Goal: Share content: Share content

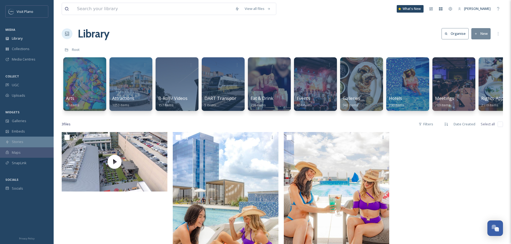
click at [28, 146] on div "Stories" at bounding box center [27, 142] width 54 height 10
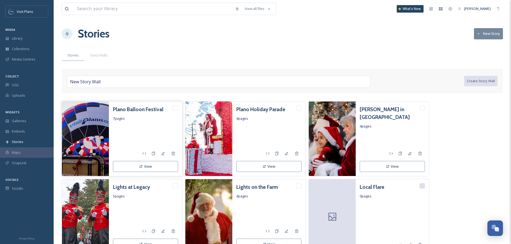
scroll to position [31, 0]
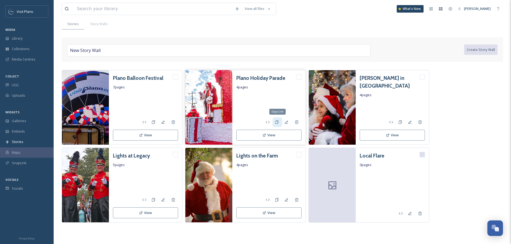
click at [277, 122] on icon at bounding box center [277, 122] width 4 height 4
click at [398, 121] on icon at bounding box center [399, 121] width 3 height 3
click at [277, 203] on div "Copy Link" at bounding box center [277, 200] width 10 height 10
click at [254, 156] on h3 "Lights on the Farm" at bounding box center [257, 156] width 42 height 8
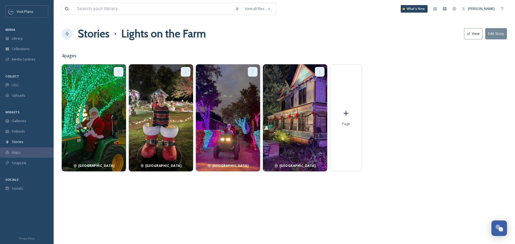
click at [492, 34] on button "Edit Story" at bounding box center [496, 33] width 22 height 11
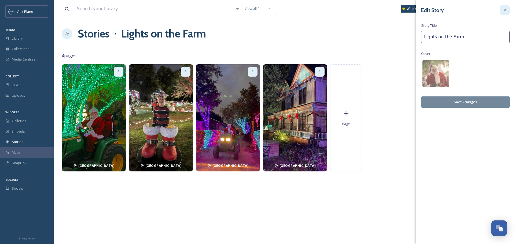
click at [503, 9] on icon at bounding box center [504, 10] width 4 height 4
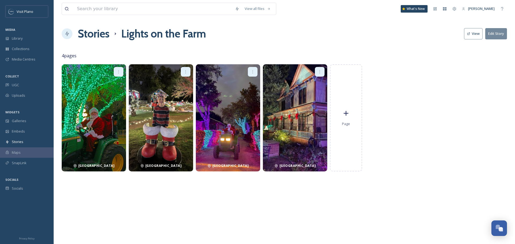
click at [471, 35] on button "View" at bounding box center [473, 33] width 18 height 11
click at [498, 34] on button "Edit Story" at bounding box center [496, 33] width 22 height 11
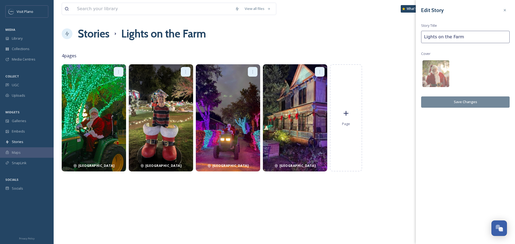
click at [398, 85] on div "[GEOGRAPHIC_DATA] [GEOGRAPHIC_DATA] [GEOGRAPHIC_DATA] [GEOGRAPHIC_DATA] Page" at bounding box center [284, 117] width 445 height 107
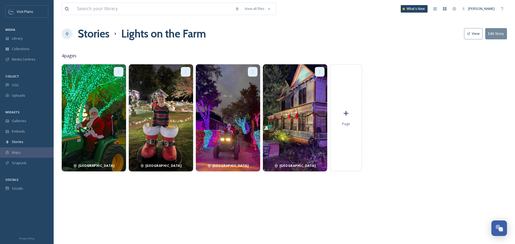
click at [118, 74] on icon at bounding box center [118, 72] width 4 height 4
click at [131, 54] on span "4 pages" at bounding box center [284, 56] width 445 height 6
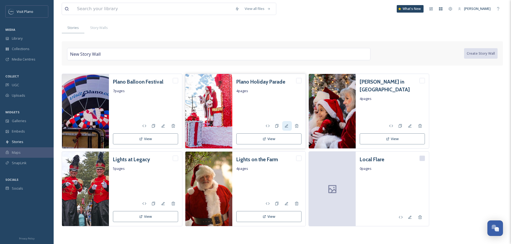
scroll to position [31, 0]
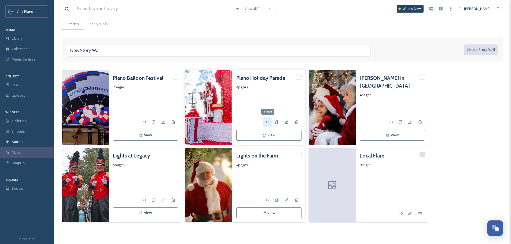
click at [269, 121] on icon at bounding box center [267, 122] width 4 height 4
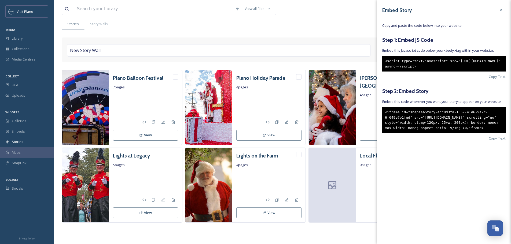
drag, startPoint x: 384, startPoint y: 117, endPoint x: 463, endPoint y: 143, distance: 82.5
click at [463, 133] on div "<iframe id="snapseaStory-ecc8d3fa-1657-41d6-9a2c-6f649e7b1fed" src="[URL][DOMAI…" at bounding box center [443, 120] width 123 height 26
copy div "<iframe id="snapseaStory-ecc8d3fa-1657-41d6-9a2c-6f649e7b1fed" src="[URL][DOMAI…"
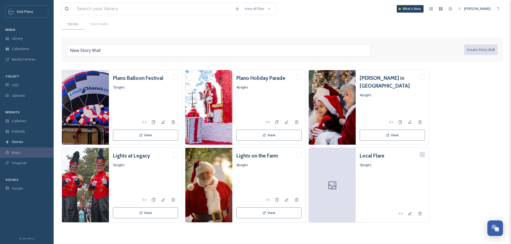
click at [300, 232] on div "Plano Balloon Festival 7 pages View Plano Holiday Parade 4 pages View [PERSON_N…" at bounding box center [282, 153] width 441 height 166
click at [272, 202] on div "Embed" at bounding box center [268, 200] width 10 height 10
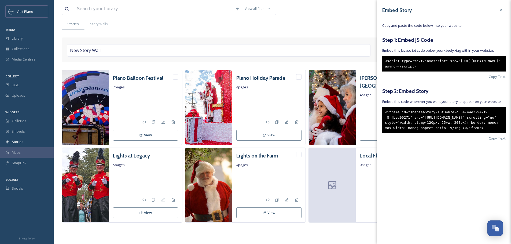
drag, startPoint x: 385, startPoint y: 119, endPoint x: 454, endPoint y: 143, distance: 73.1
click at [454, 133] on div "<iframe id="snapseaStory-18f34b7e-c064-44e2-947f-f8ffbed00271" src="[URL][DOMAI…" at bounding box center [443, 120] width 123 height 26
copy div "<iframe id="snapseaStory-18f34b7e-c064-44e2-947f-f8ffbed00271" src="[URL][DOMAI…"
click at [316, 229] on div "Plano Balloon Festival 7 pages View Plano Holiday Parade 4 pages View [PERSON_N…" at bounding box center [282, 153] width 441 height 166
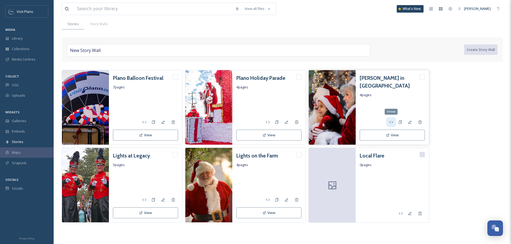
click at [391, 123] on icon at bounding box center [391, 122] width 4 height 4
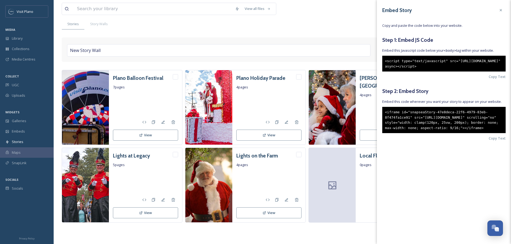
drag, startPoint x: 383, startPoint y: 118, endPoint x: 450, endPoint y: 144, distance: 71.9
click at [450, 133] on div "<iframe id="snapseaStory-47e8deca-22f6-4979-83eb-8f474fa1ce91" src="[URL][DOMAI…" at bounding box center [443, 120] width 123 height 26
copy div "<iframe id="snapseaStory-47e8deca-22f6-4979-83eb-8f474fa1ce91" src="[URL][DOMAI…"
